Goal: Task Accomplishment & Management: Manage account settings

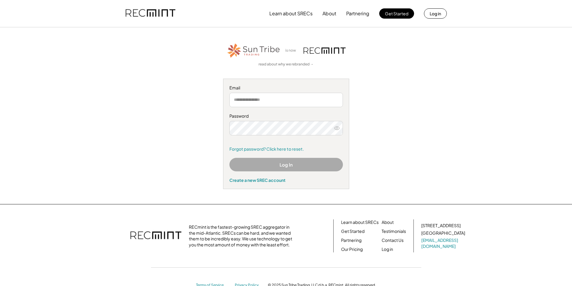
type input "**********"
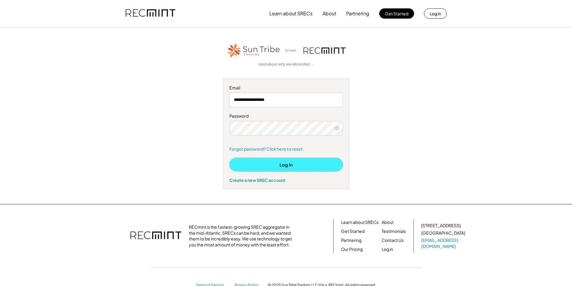
click at [240, 166] on button "Log In" at bounding box center [287, 165] width 114 height 14
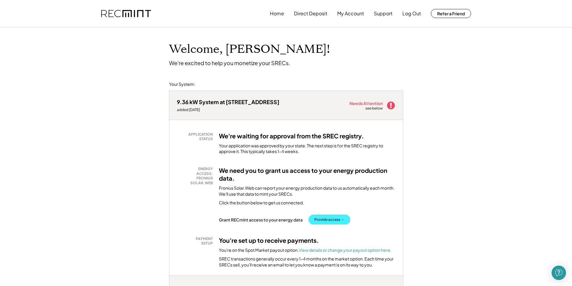
click at [321, 220] on button "Provide access →" at bounding box center [329, 220] width 41 height 10
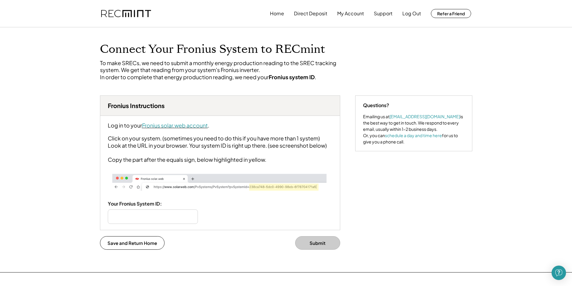
click at [163, 129] on font "Fronius solar.web account" at bounding box center [175, 125] width 66 height 7
click at [151, 224] on input "input" at bounding box center [153, 217] width 90 height 14
click at [23, 83] on div "Home Direct Deposit My Account Support Log Out Refer a Friend Connect Your Fron…" at bounding box center [286, 185] width 572 height 371
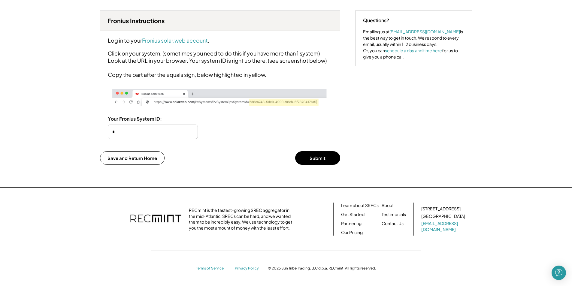
scroll to position [99, 0]
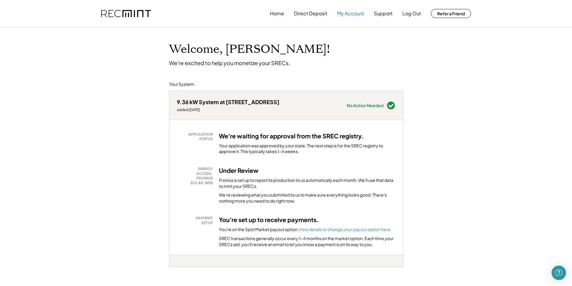
click at [346, 12] on button "My Account" at bounding box center [350, 14] width 27 height 12
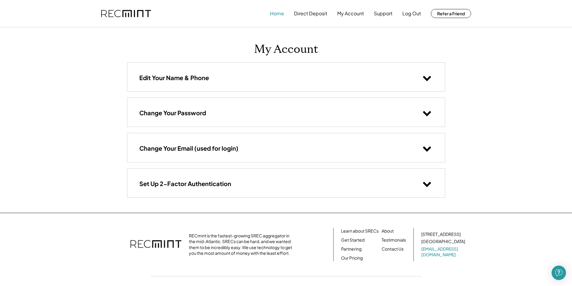
click at [280, 15] on button "Home" at bounding box center [277, 14] width 14 height 12
